Goal: Task Accomplishment & Management: Use online tool/utility

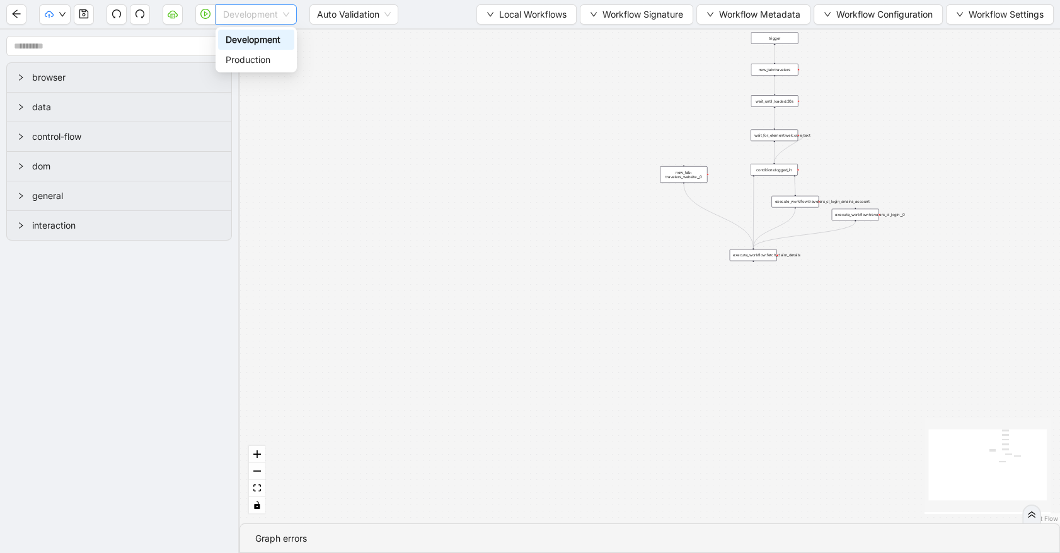
click at [258, 14] on span "Development" at bounding box center [256, 14] width 66 height 19
click at [255, 55] on div "Production" at bounding box center [256, 60] width 61 height 14
click at [209, 14] on icon "play-circle" at bounding box center [205, 14] width 10 height 10
